Goal: Information Seeking & Learning: Learn about a topic

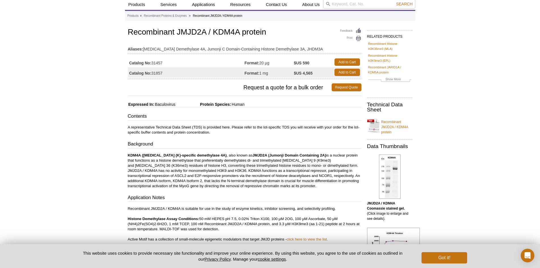
scroll to position [20, 0]
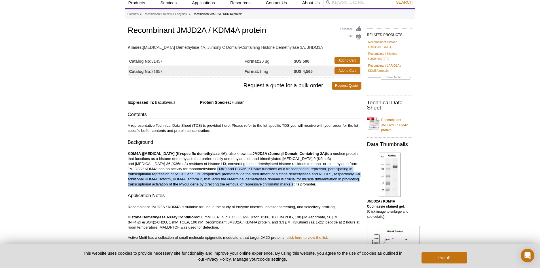
drag, startPoint x: 187, startPoint y: 170, endPoint x: 276, endPoint y: 184, distance: 90.8
click at [276, 184] on p "KDM4A ([MEDICAL_DATA] (K)-specific demethylase 4A) , also known as JMJD2A (Jumo…" at bounding box center [244, 169] width 233 height 36
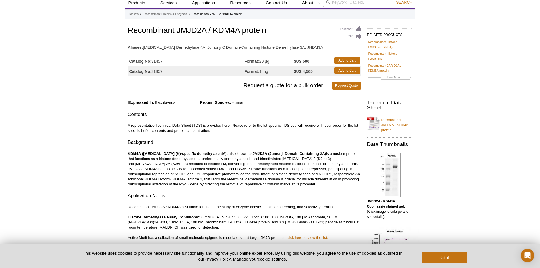
click at [218, 188] on div "Contents A representative Technical Data Sheet (TDS) is provided here. Please r…" at bounding box center [244, 208] width 233 height 195
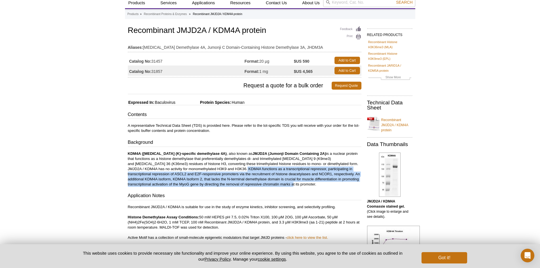
drag, startPoint x: 214, startPoint y: 170, endPoint x: 269, endPoint y: 182, distance: 56.1
click at [269, 182] on p "KDM4A ([MEDICAL_DATA] (K)-specific demethylase 4A) , also known as JMJD2A (Jumo…" at bounding box center [244, 169] width 233 height 36
click at [266, 185] on p "KDM4A ([MEDICAL_DATA] (K)-specific demethylase 4A) , also known as JMJD2A (Jumo…" at bounding box center [244, 169] width 233 height 36
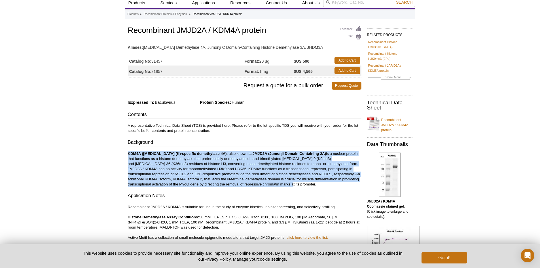
drag, startPoint x: 265, startPoint y: 185, endPoint x: 124, endPoint y: 153, distance: 144.9
click at [124, 153] on div "Active Motif Logo Enabling Epigenetics Research 0 Search Skip to content Active…" at bounding box center [270, 251] width 540 height 543
click at [154, 167] on p "KDM4A ([MEDICAL_DATA] (K)-specific demethylase 4A) , also known as JMJD2A (Jumo…" at bounding box center [244, 169] width 233 height 36
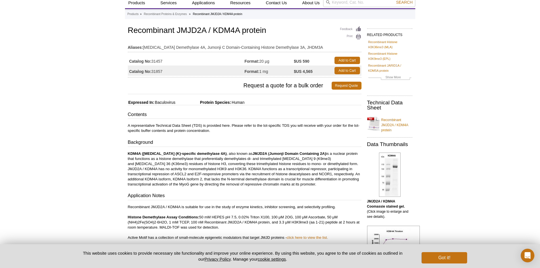
click at [288, 187] on div "Contents A representative Technical Data Sheet (TDS) is provided here. Please r…" at bounding box center [244, 208] width 233 height 195
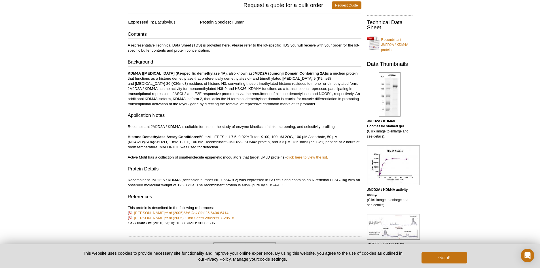
scroll to position [105, 0]
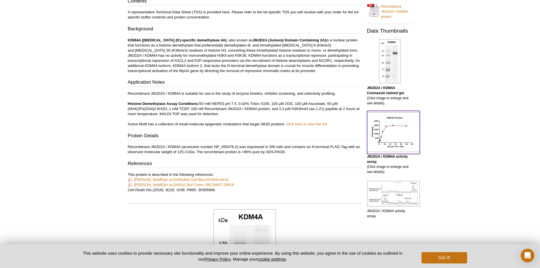
click at [394, 123] on img at bounding box center [393, 132] width 53 height 40
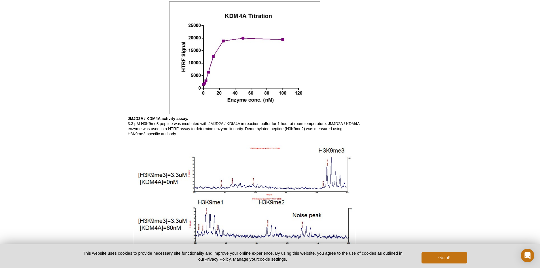
scroll to position [462, 0]
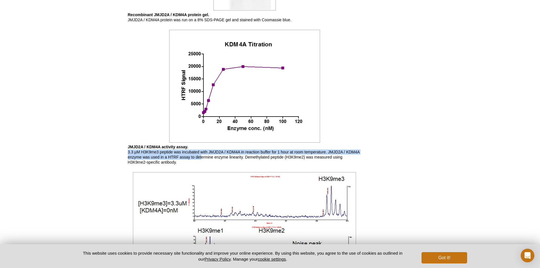
drag, startPoint x: 127, startPoint y: 152, endPoint x: 201, endPoint y: 159, distance: 73.9
click at [201, 159] on p "JMJD2A / KDM4A activity assay. 3.3 µM H3K9me3 peptide was incubated with JMJD2A…" at bounding box center [244, 154] width 233 height 20
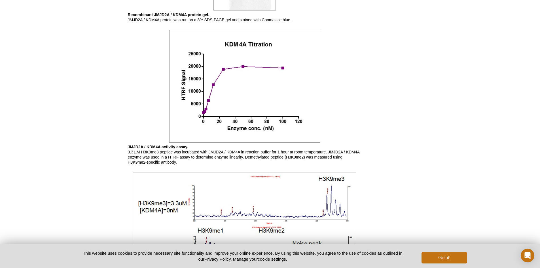
click at [230, 164] on p "JMJD2A / KDM4A activity assay. 3.3 µM H3K9me3 peptide was incubated with JMJD2A…" at bounding box center [244, 154] width 233 height 20
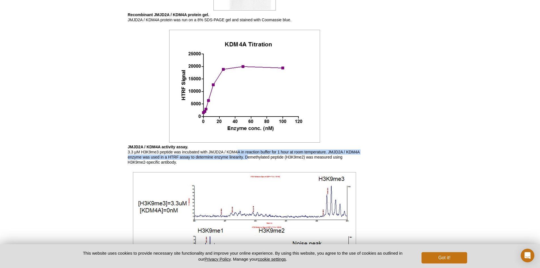
drag, startPoint x: 238, startPoint y: 150, endPoint x: 248, endPoint y: 156, distance: 12.3
click at [248, 156] on p "JMJD2A / KDM4A activity assay. 3.3 µM H3K9me3 peptide was incubated with JMJD2A…" at bounding box center [244, 154] width 233 height 20
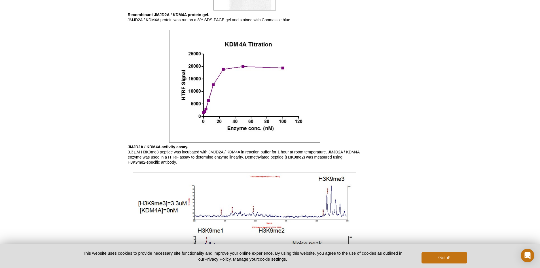
click at [189, 162] on p "JMJD2A / KDM4A activity assay. 3.3 µM H3K9me3 peptide was incubated with JMJD2A…" at bounding box center [244, 154] width 233 height 20
drag, startPoint x: 141, startPoint y: 151, endPoint x: 166, endPoint y: 160, distance: 26.2
click at [173, 154] on p "JMJD2A / KDM4A activity assay. 3.3 µM H3K9me3 peptide was incubated with JMJD2A…" at bounding box center [244, 154] width 233 height 20
click at [182, 161] on p "JMJD2A / KDM4A activity assay. 3.3 µM H3K9me3 peptide was incubated with JMJD2A…" at bounding box center [244, 154] width 233 height 20
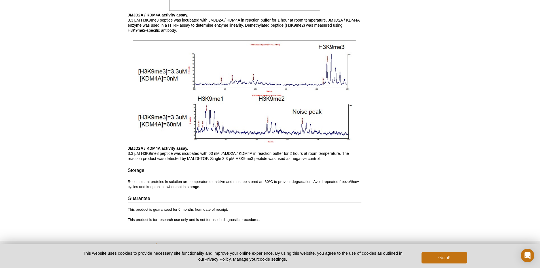
scroll to position [604, 0]
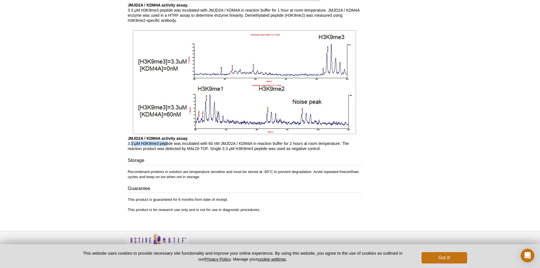
drag, startPoint x: 131, startPoint y: 144, endPoint x: 167, endPoint y: 145, distance: 35.4
click at [167, 145] on p "JMJD2A / KDM4A activity assay. 3.3 µM H3K9me3 peptide was incubated with 60 nM …" at bounding box center [244, 143] width 233 height 15
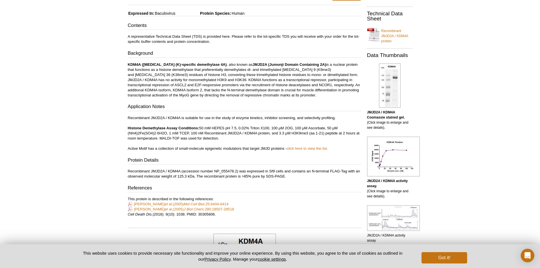
scroll to position [106, 0]
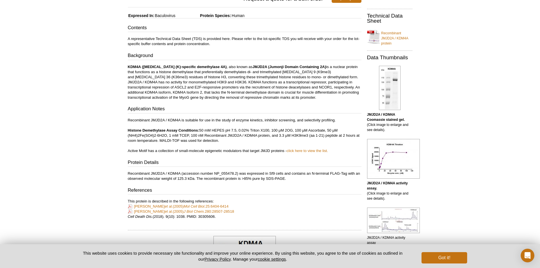
click at [237, 129] on p "Recombinant JMJD2A / KDM4A is suitable for use in the study of enzyme kinetics,…" at bounding box center [244, 136] width 233 height 36
drag, startPoint x: 169, startPoint y: 130, endPoint x: 228, endPoint y: 140, distance: 59.4
click at [228, 140] on p "Recombinant JMJD2A / KDM4A is suitable for use in the study of enzyme kinetics,…" at bounding box center [244, 136] width 233 height 36
click at [177, 149] on p "Recombinant JMJD2A / KDM4A is suitable for use in the study of enzyme kinetics,…" at bounding box center [244, 136] width 233 height 36
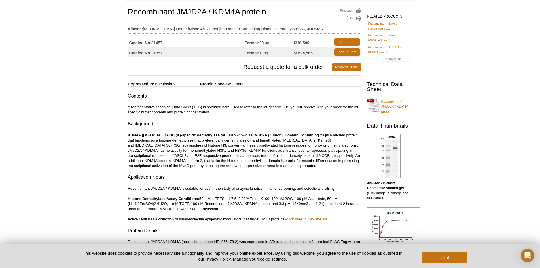
scroll to position [28, 0]
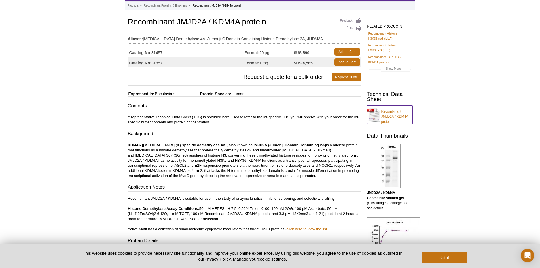
click at [391, 114] on link "Recombinant JMJD2A / KDM4A protein" at bounding box center [389, 114] width 45 height 19
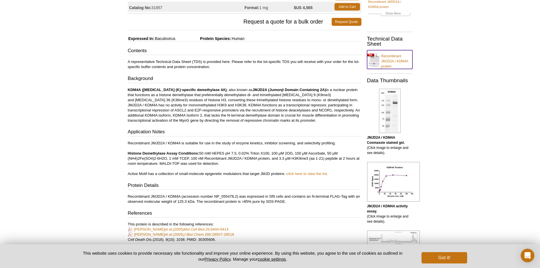
scroll to position [85, 0]
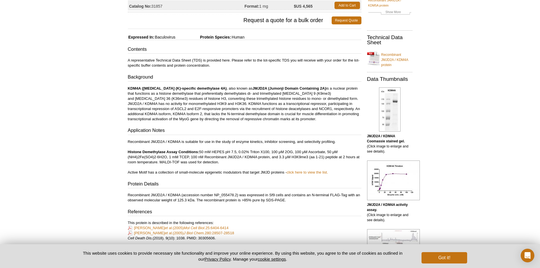
drag, startPoint x: 279, startPoint y: 157, endPoint x: 219, endPoint y: 162, distance: 59.7
click at [219, 162] on p "Recombinant JMJD2A / KDM4A is suitable for use in the study of enzyme kinetics,…" at bounding box center [244, 157] width 233 height 36
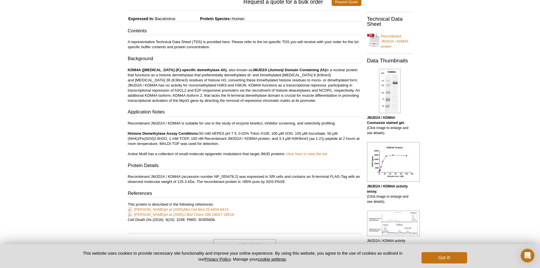
scroll to position [113, 0]
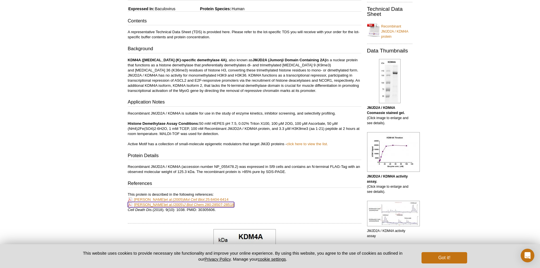
click at [163, 204] on link "[PERSON_NAME] et al. (2005) J Biol Chem. 280:28507-28518" at bounding box center [181, 204] width 106 height 5
click at [184, 198] on em "Mol Cell Biol." at bounding box center [195, 199] width 22 height 4
drag, startPoint x: 221, startPoint y: 200, endPoint x: 128, endPoint y: 199, distance: 93.2
click at [128, 199] on p "This protein is described in the following references: [PERSON_NAME] D et al. (…" at bounding box center [244, 202] width 233 height 20
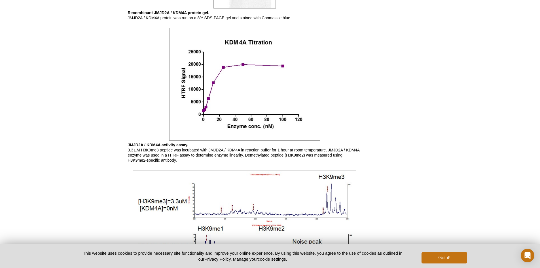
scroll to position [481, 0]
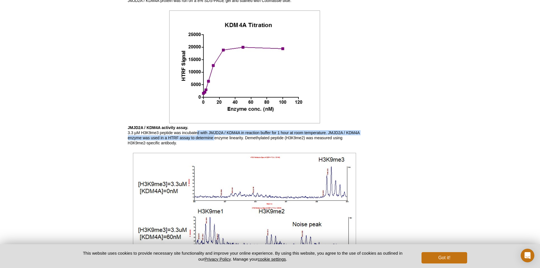
drag, startPoint x: 198, startPoint y: 131, endPoint x: 215, endPoint y: 136, distance: 17.7
click at [215, 136] on p "JMJD2A / KDM4A activity assay. 3.3 µM H3K9me3 peptide was incubated with JMJD2A…" at bounding box center [244, 135] width 233 height 20
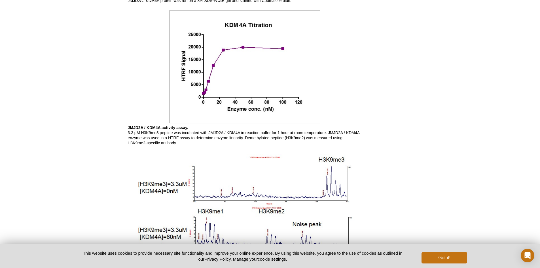
click at [185, 145] on p "JMJD2A / KDM4A activity assay. 3.3 µM H3K9me3 peptide was incubated with JMJD2A…" at bounding box center [244, 135] width 233 height 20
drag, startPoint x: 180, startPoint y: 141, endPoint x: 125, endPoint y: 141, distance: 54.9
copy p "H3K9me2-specific antibody."
